Goal: Information Seeking & Learning: Learn about a topic

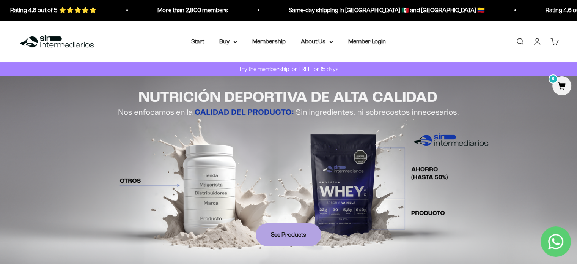
click at [462, 99] on img at bounding box center [288, 169] width 577 height 188
click at [318, 42] on font "About Us" at bounding box center [313, 41] width 25 height 6
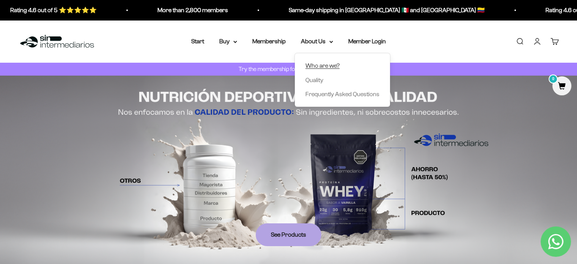
click at [311, 63] on font "Who are we?" at bounding box center [322, 65] width 34 height 6
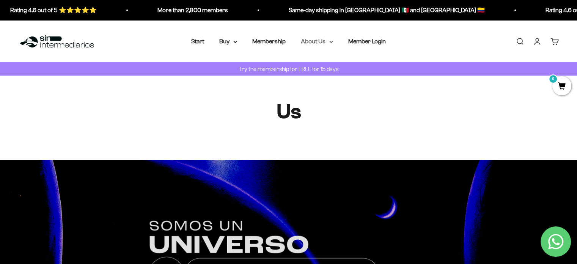
click at [316, 39] on font "About Us" at bounding box center [313, 41] width 25 height 6
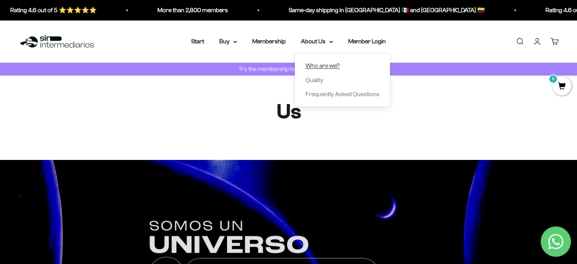
click at [314, 63] on font "Who are we?" at bounding box center [322, 65] width 34 height 6
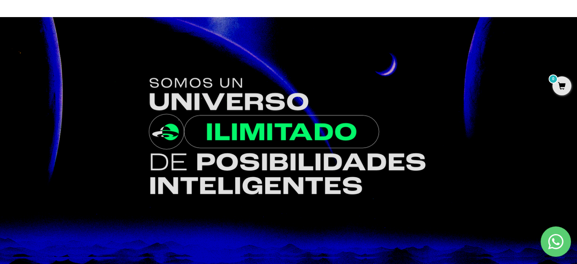
scroll to position [190, 0]
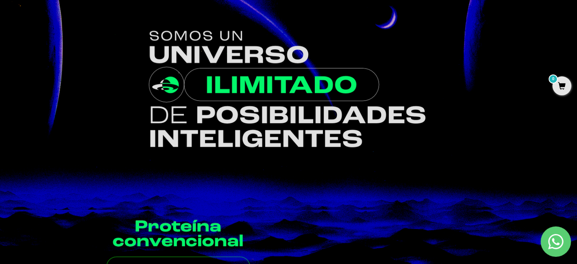
drag, startPoint x: 250, startPoint y: 95, endPoint x: 372, endPoint y: 153, distance: 135.0
click at [372, 153] on img at bounding box center [288, 89] width 577 height 239
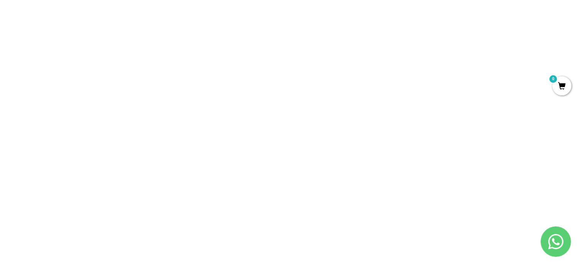
scroll to position [872, 0]
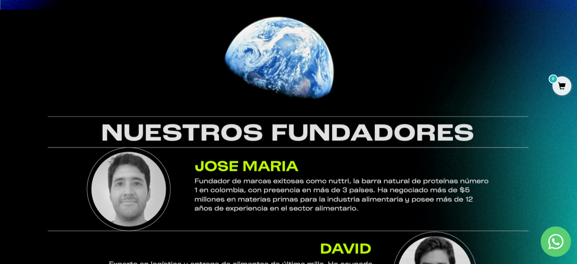
click at [504, 130] on img at bounding box center [288, 165] width 577 height 311
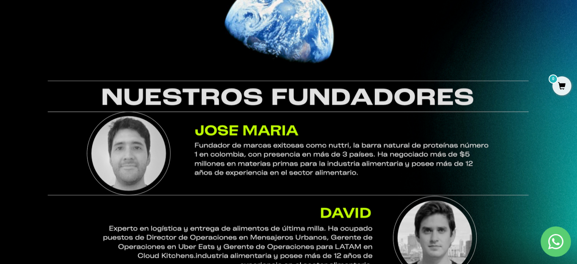
scroll to position [986, 0]
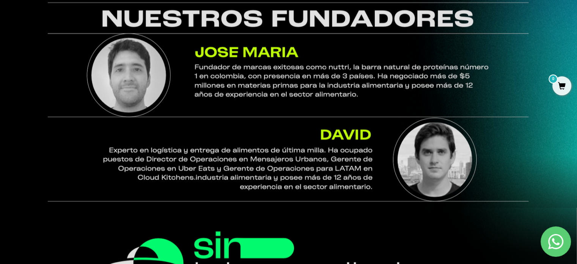
drag, startPoint x: 229, startPoint y: 75, endPoint x: 250, endPoint y: 74, distance: 20.1
drag, startPoint x: 250, startPoint y: 74, endPoint x: 367, endPoint y: 95, distance: 119.5
click at [367, 95] on img at bounding box center [288, 51] width 577 height 311
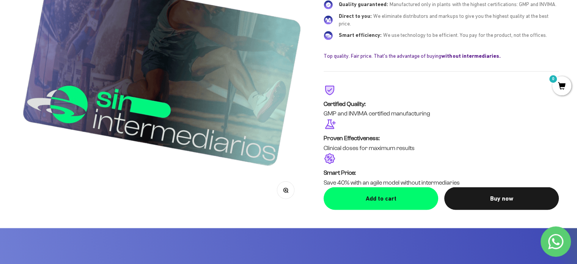
scroll to position [1386, 0]
